Goal: Find specific page/section: Find specific page/section

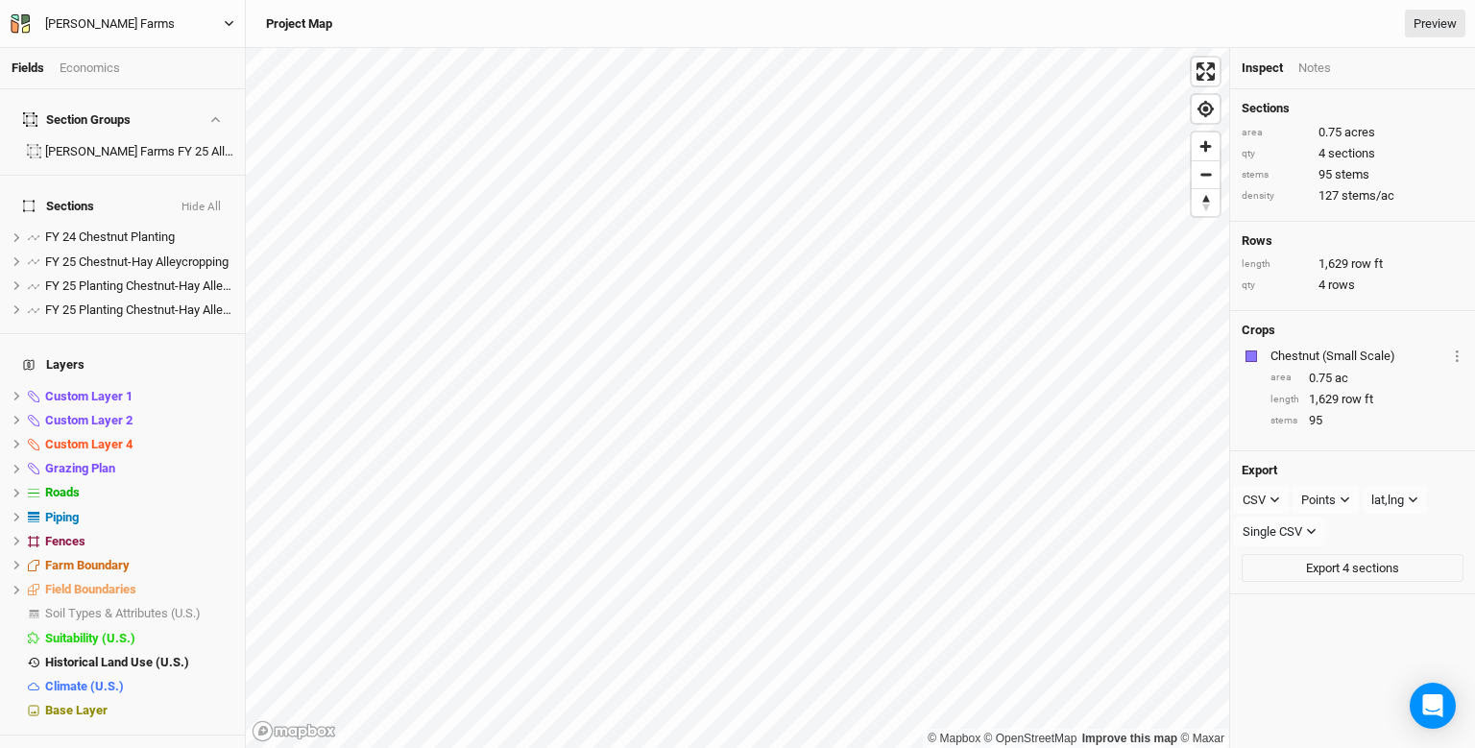
click at [213, 26] on button "[PERSON_NAME] Farms" at bounding box center [123, 23] width 226 height 21
click at [244, 24] on div "[PERSON_NAME] Farms Back User settings Imperial Metric Keyboard Shortcuts Log o…" at bounding box center [123, 24] width 246 height 48
click at [227, 24] on icon "button" at bounding box center [229, 23] width 11 height 11
click at [23, 30] on icon "button" at bounding box center [26, 27] width 8 height 9
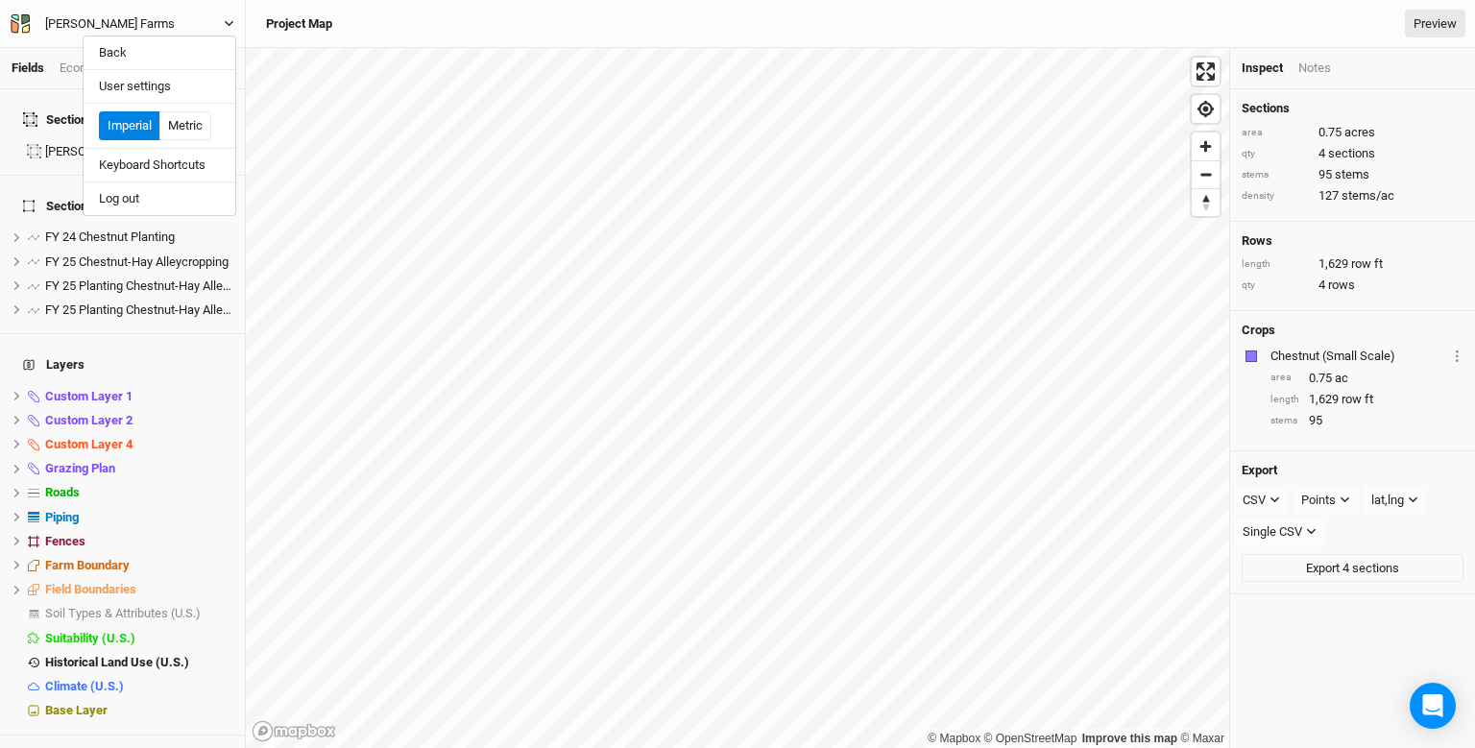
click at [23, 30] on icon "button" at bounding box center [26, 27] width 8 height 9
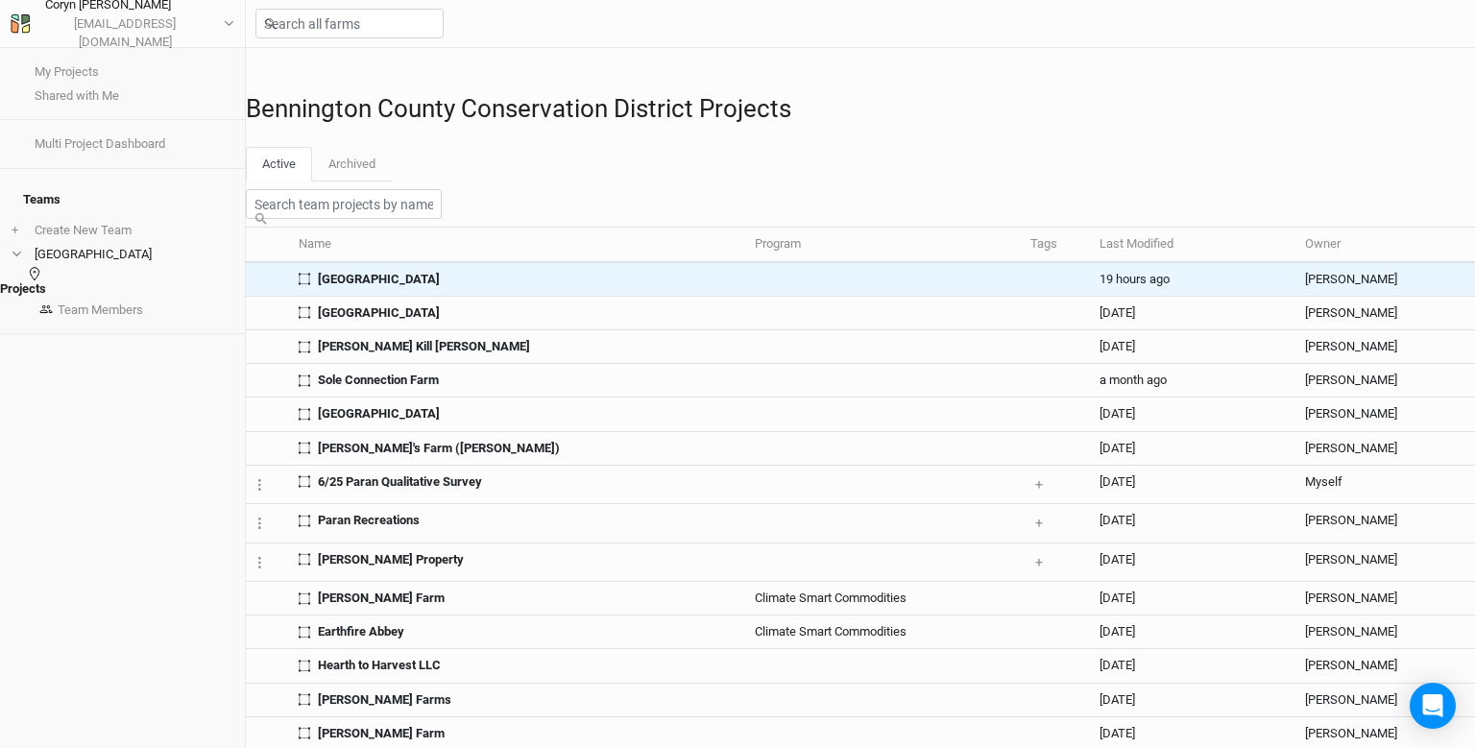
click at [412, 288] on span "[GEOGRAPHIC_DATA]" at bounding box center [379, 279] width 122 height 17
